Goal: Find specific page/section: Find specific page/section

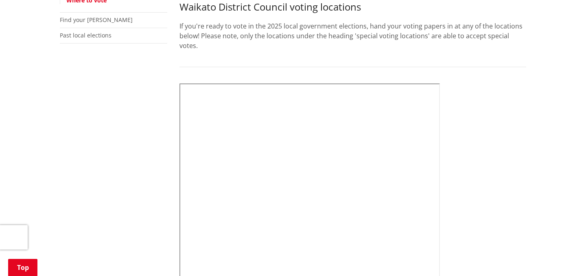
scroll to position [245, 0]
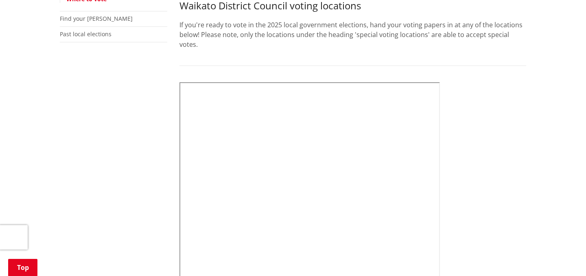
click at [100, 17] on li "Find your [PERSON_NAME]" at bounding box center [113, 18] width 107 height 15
click at [92, 18] on link "Find your [PERSON_NAME]" at bounding box center [96, 19] width 73 height 8
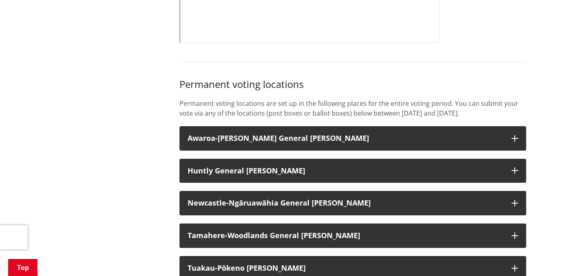
scroll to position [480, 0]
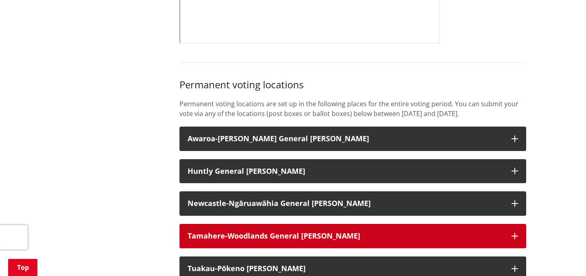
click at [223, 233] on strong "Tamahere-Woodlands General [PERSON_NAME]" at bounding box center [274, 236] width 173 height 10
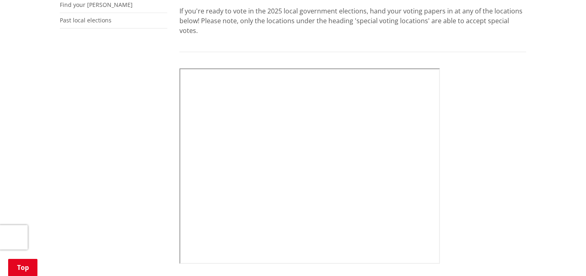
scroll to position [258, 0]
